Goal: Communication & Community: Answer question/provide support

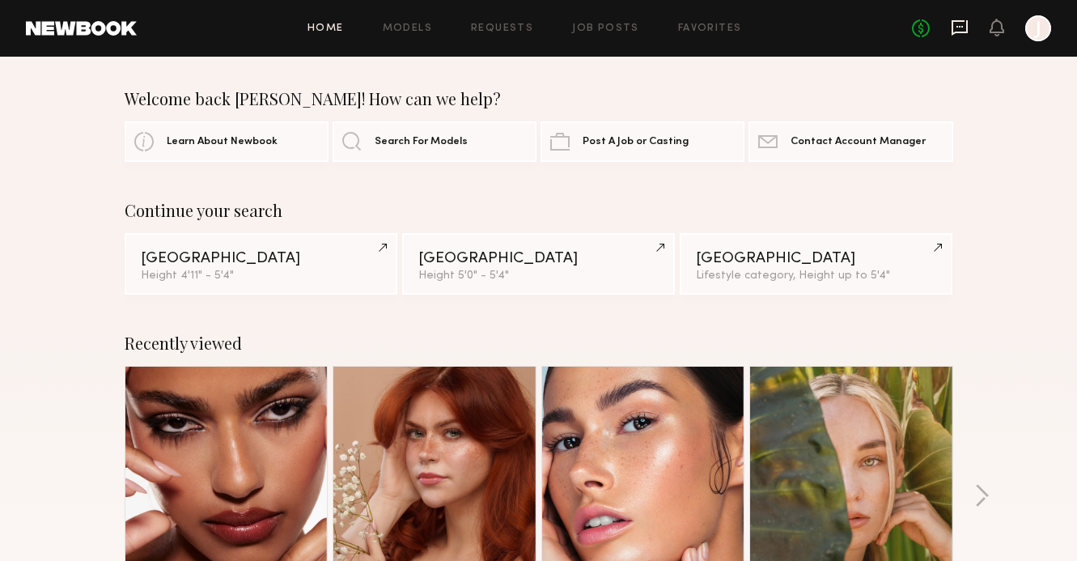
click at [960, 36] on icon at bounding box center [959, 28] width 18 height 18
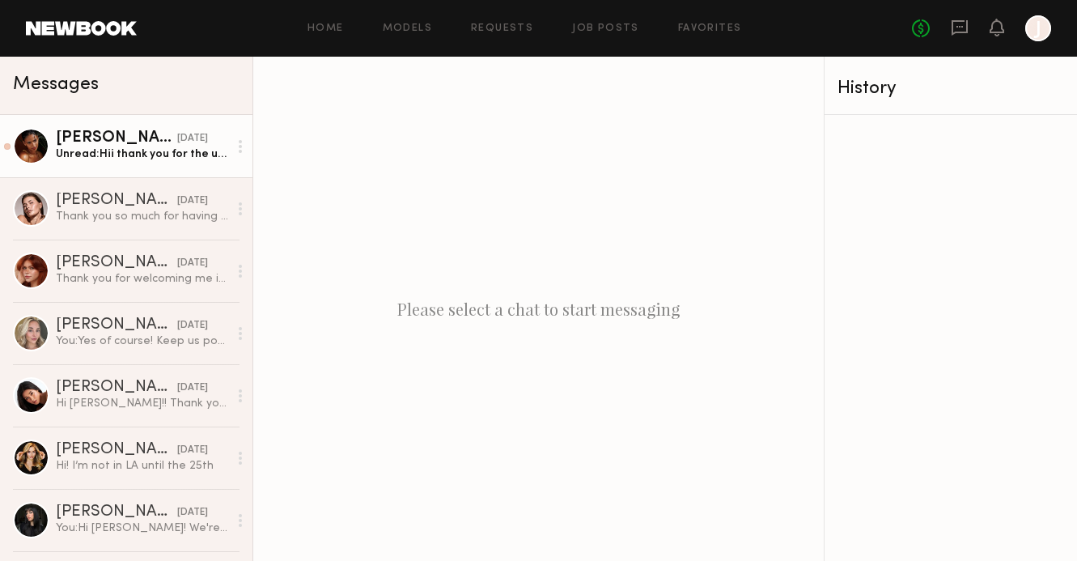
click at [156, 149] on div "Unread: Hii thank you for the update!! Is there anyway we can do $600?" at bounding box center [142, 153] width 172 height 15
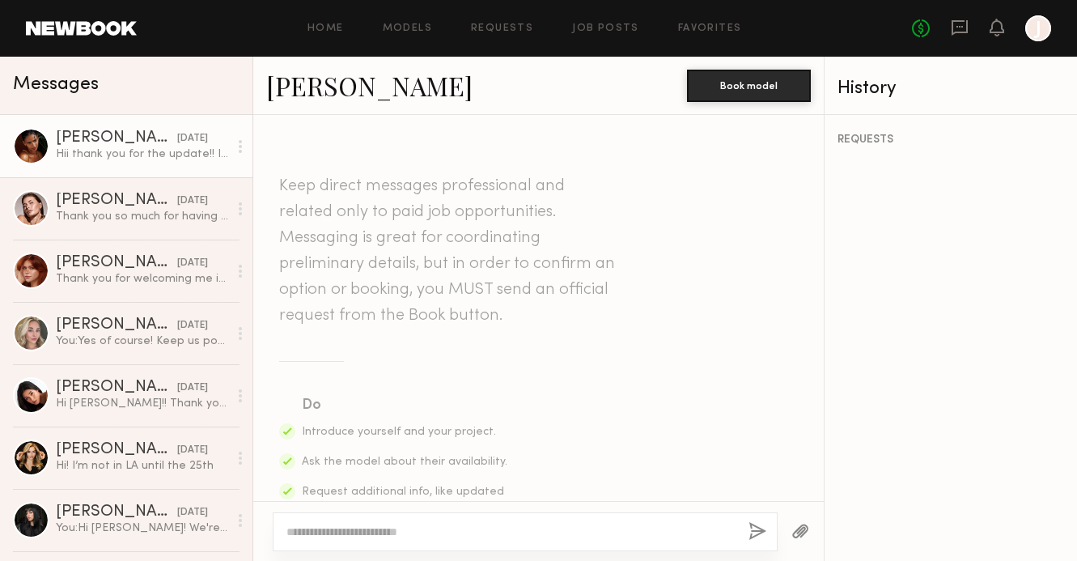
scroll to position [2127, 0]
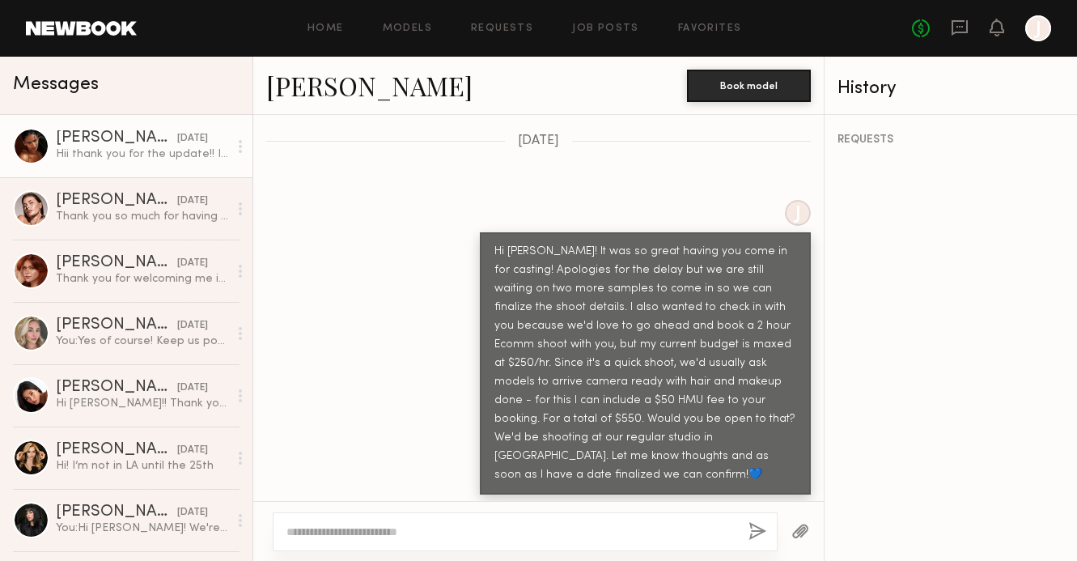
click at [316, 96] on link "Sabrina A." at bounding box center [369, 85] width 206 height 35
